Goal: Complete application form

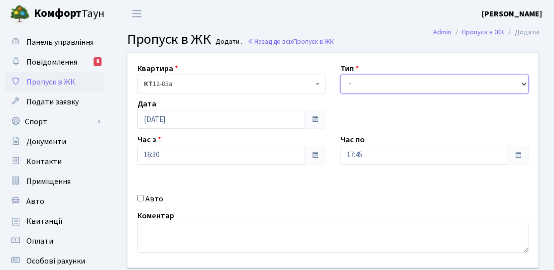
click at [370, 92] on select "- Доставка Таксі Гості Сервіс" at bounding box center [435, 84] width 188 height 19
select select "3"
click at [341, 75] on select "- Доставка Таксі Гості Сервіс" at bounding box center [435, 84] width 188 height 19
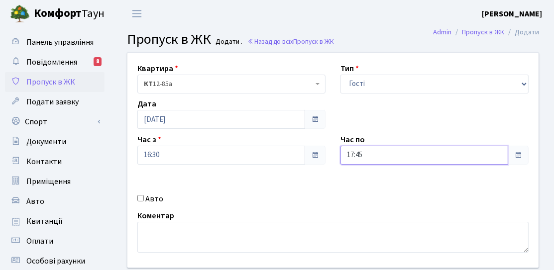
click at [403, 147] on input "17:45" at bounding box center [425, 155] width 168 height 19
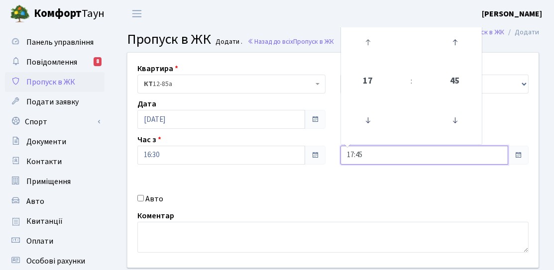
click at [367, 57] on link at bounding box center [368, 42] width 29 height 36
click at [362, 37] on icon at bounding box center [368, 42] width 27 height 27
click at [366, 43] on icon at bounding box center [368, 42] width 27 height 27
type input "21:45"
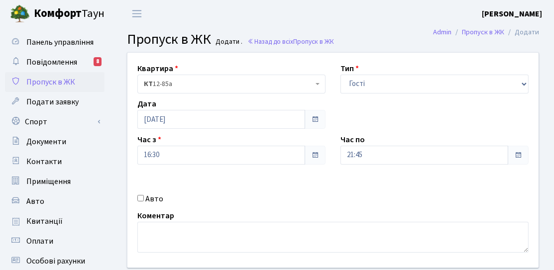
click at [362, 190] on div "Квартира <b>КТ</b>&nbsp;&nbsp;&nbsp;&nbsp;12-85а КТ 12-85а Тип - Доставка Таксі…" at bounding box center [333, 160] width 426 height 215
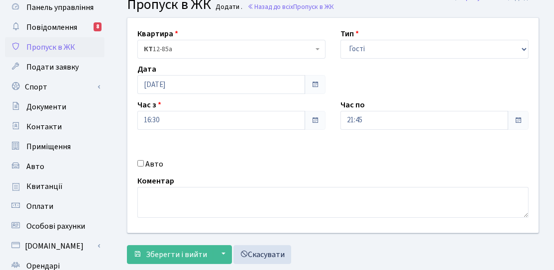
scroll to position [50, 0]
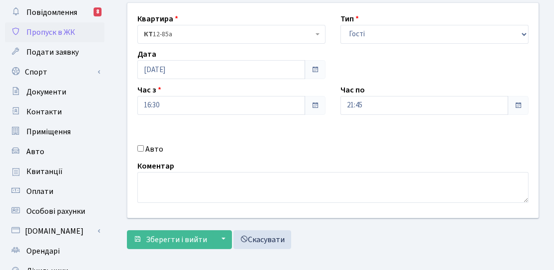
click at [145, 151] on label "Авто" at bounding box center [154, 149] width 18 height 12
click at [144, 151] on input "Авто" at bounding box center [140, 148] width 6 height 6
checkbox input "true"
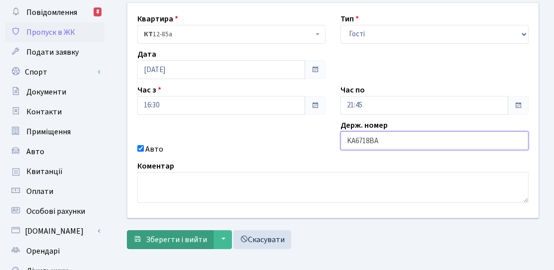
type input "KA6718BA"
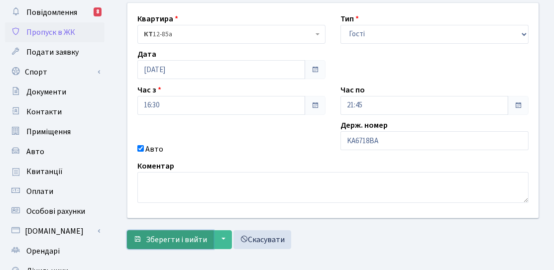
click at [183, 231] on button "Зберегти і вийти" at bounding box center [170, 240] width 87 height 19
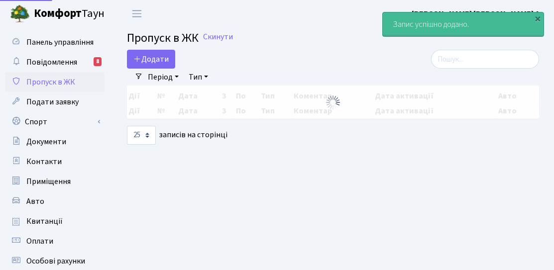
select select "25"
